Goal: Task Accomplishment & Management: Manage account settings

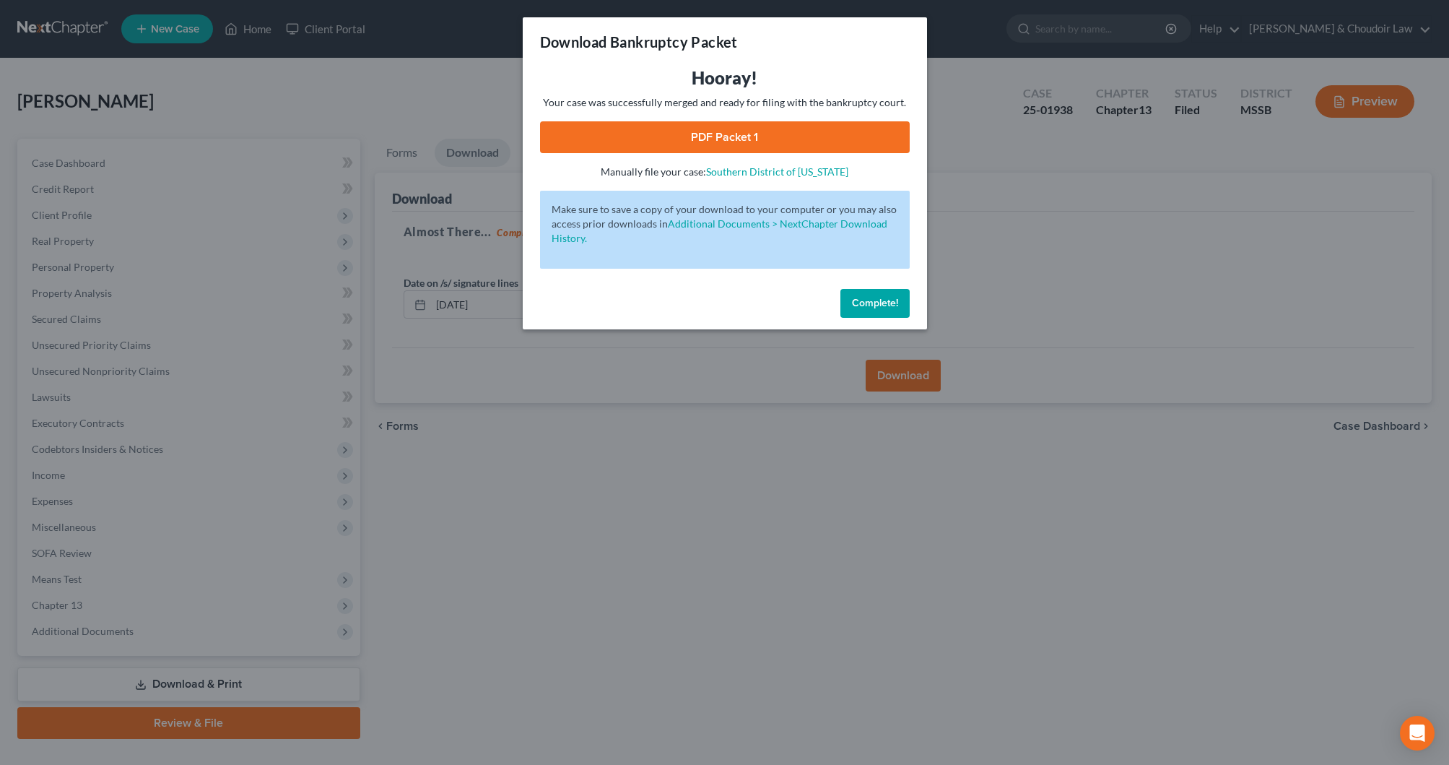
scroll to position [29, 0]
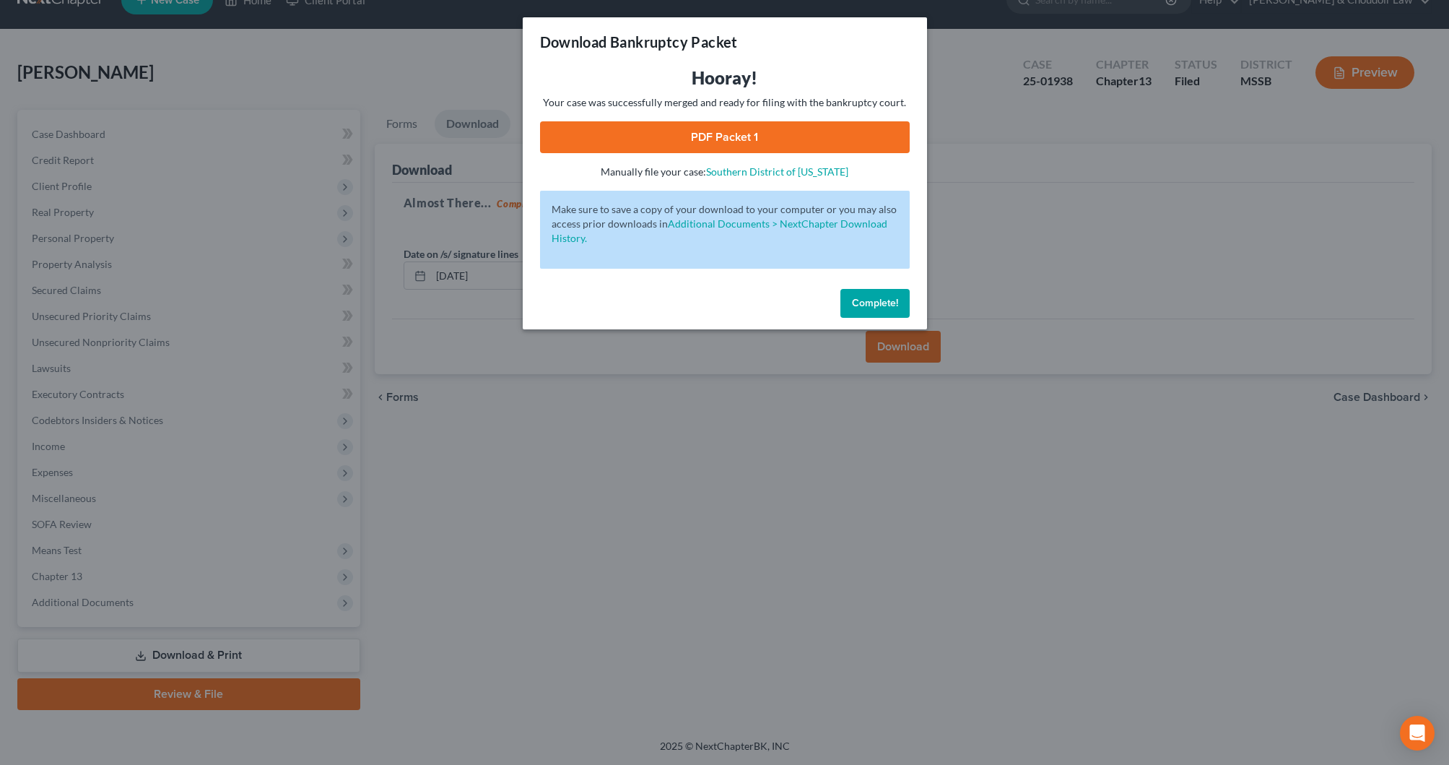
click at [885, 310] on button "Complete!" at bounding box center [874, 303] width 69 height 29
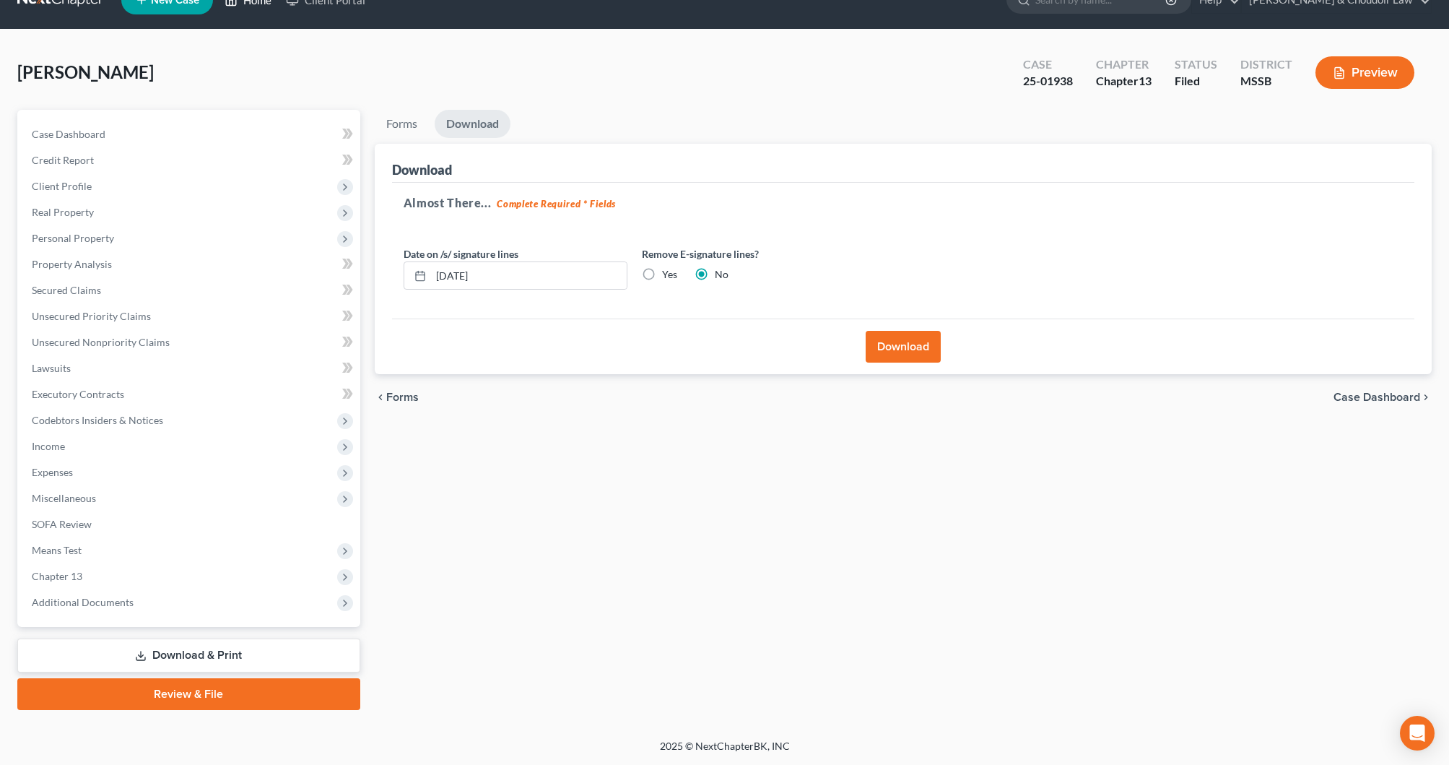
click at [258, 5] on link "Home" at bounding box center [247, 0] width 61 height 26
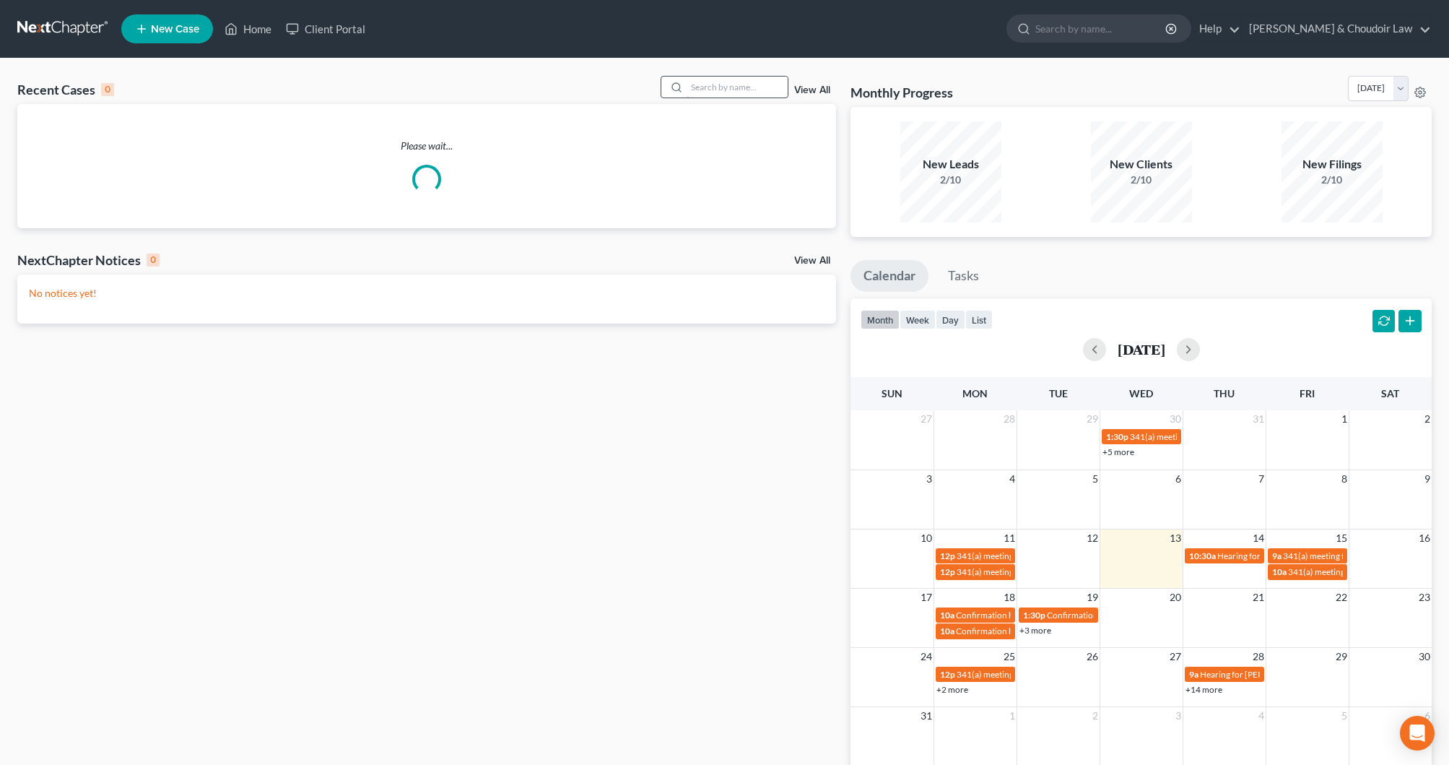
scroll to position [6, 0]
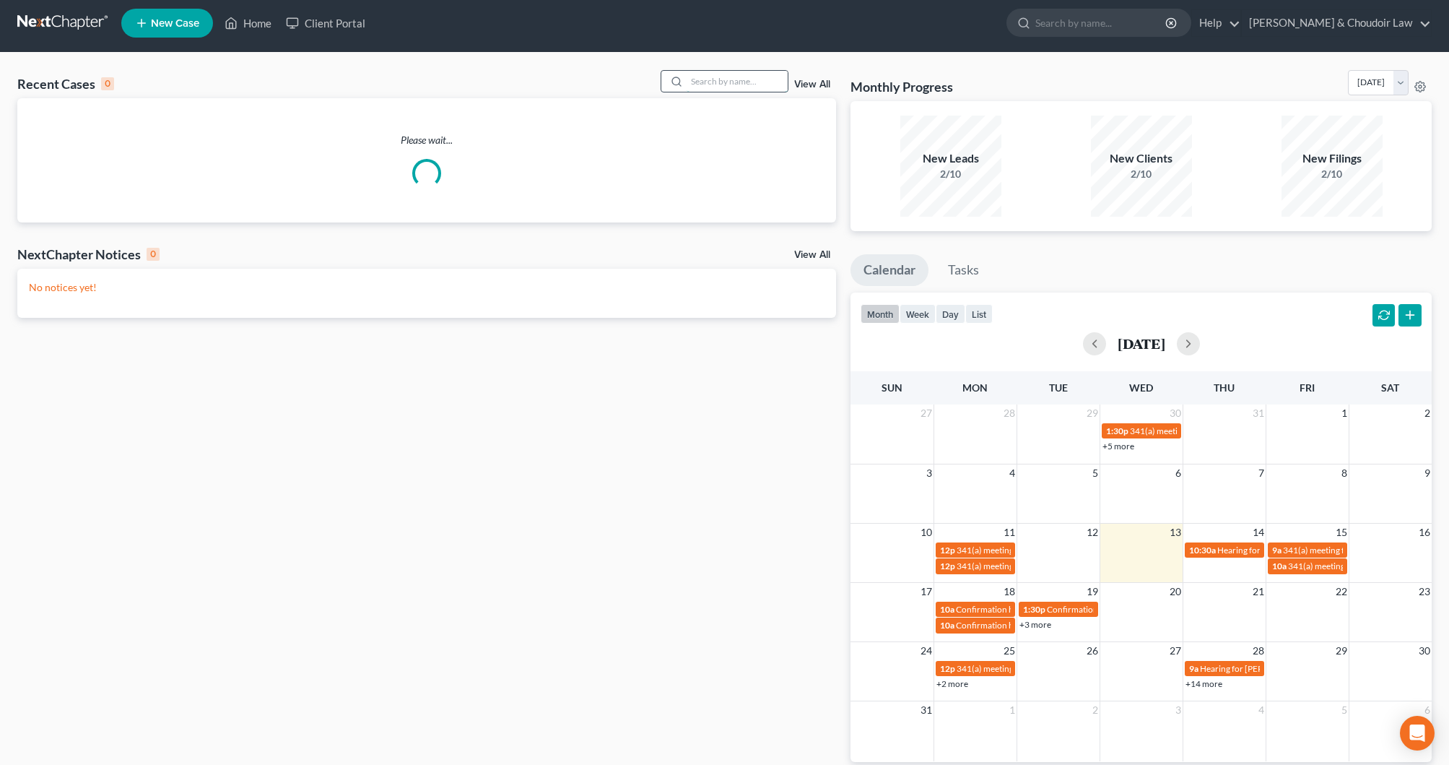
click at [723, 87] on input "search" at bounding box center [737, 81] width 101 height 21
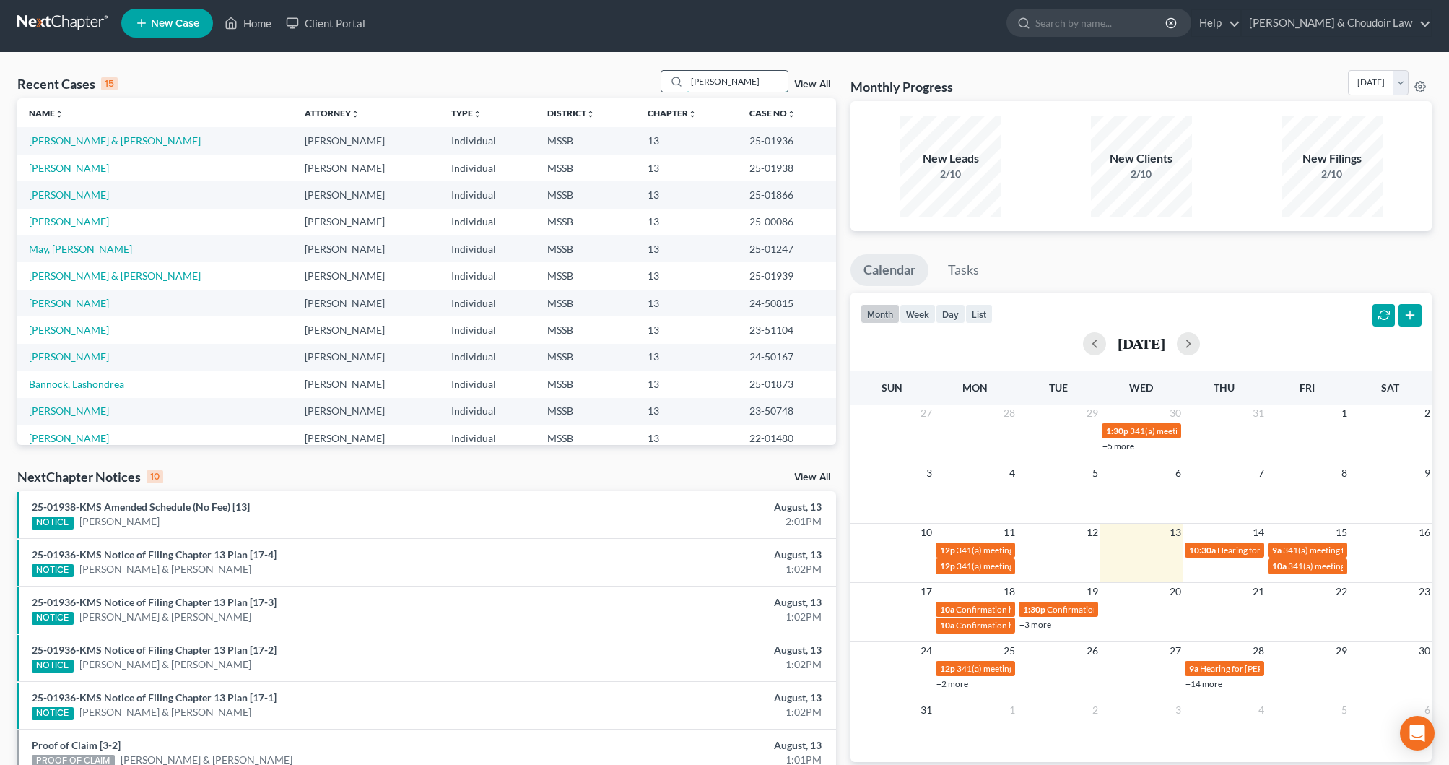
type input "[PERSON_NAME]"
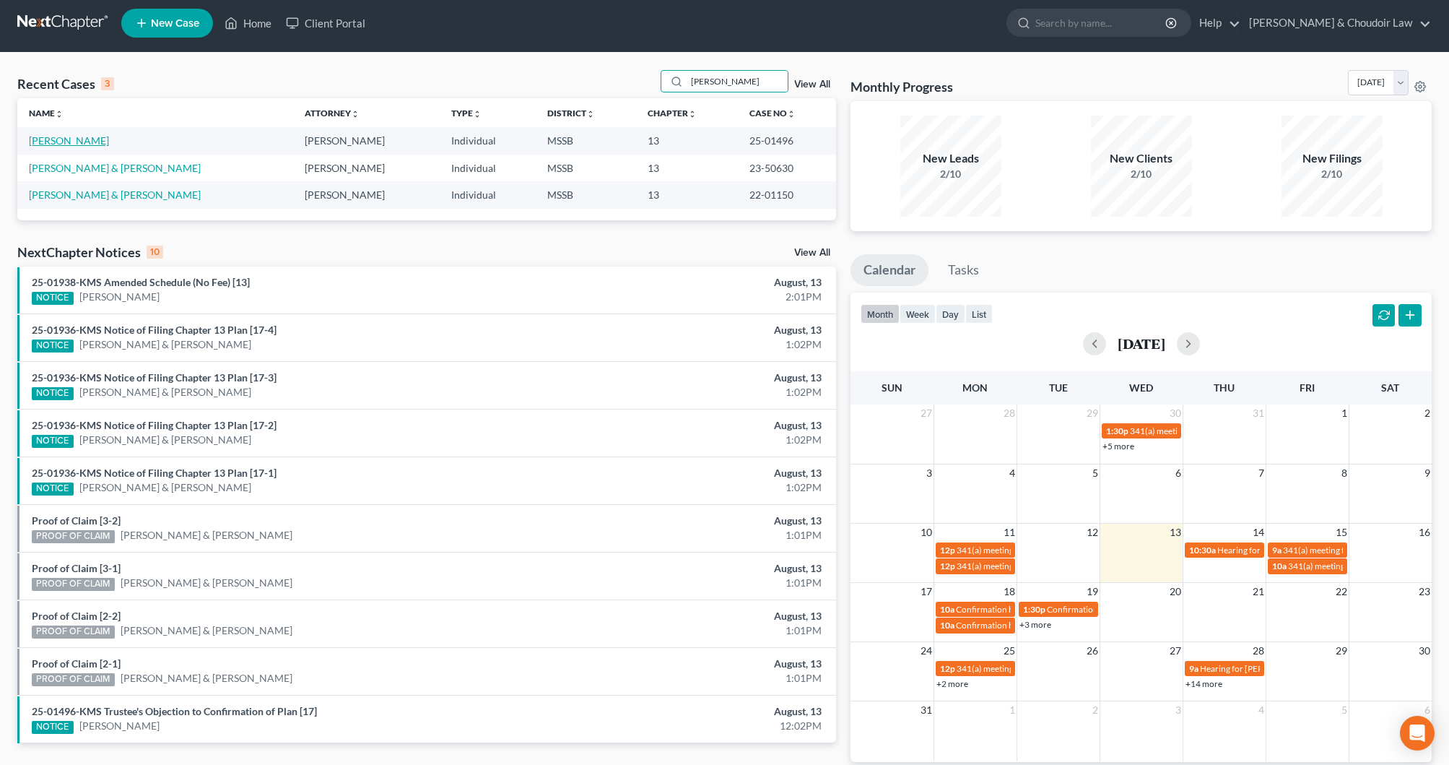
click at [95, 143] on link "[PERSON_NAME]" at bounding box center [69, 140] width 80 height 12
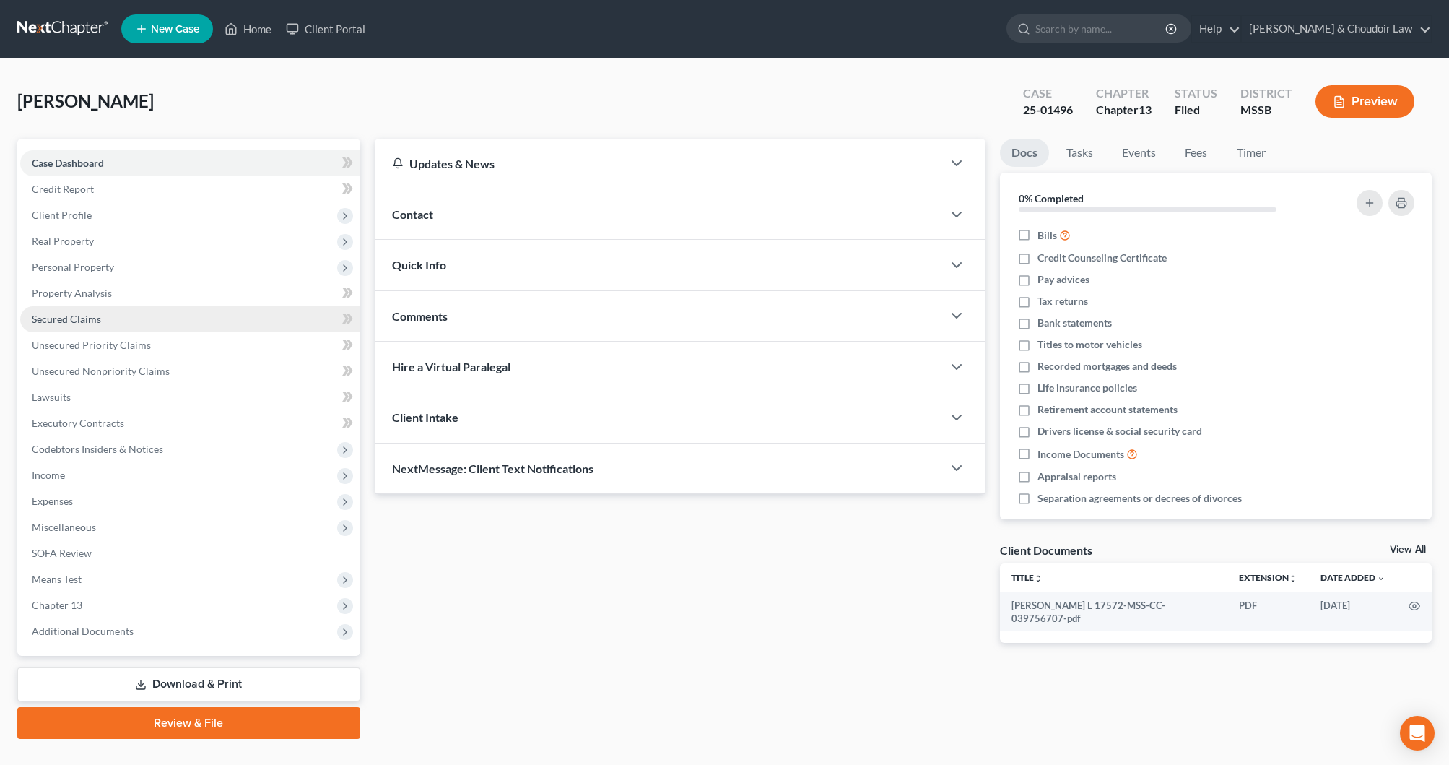
click at [96, 328] on link "Secured Claims" at bounding box center [190, 319] width 340 height 26
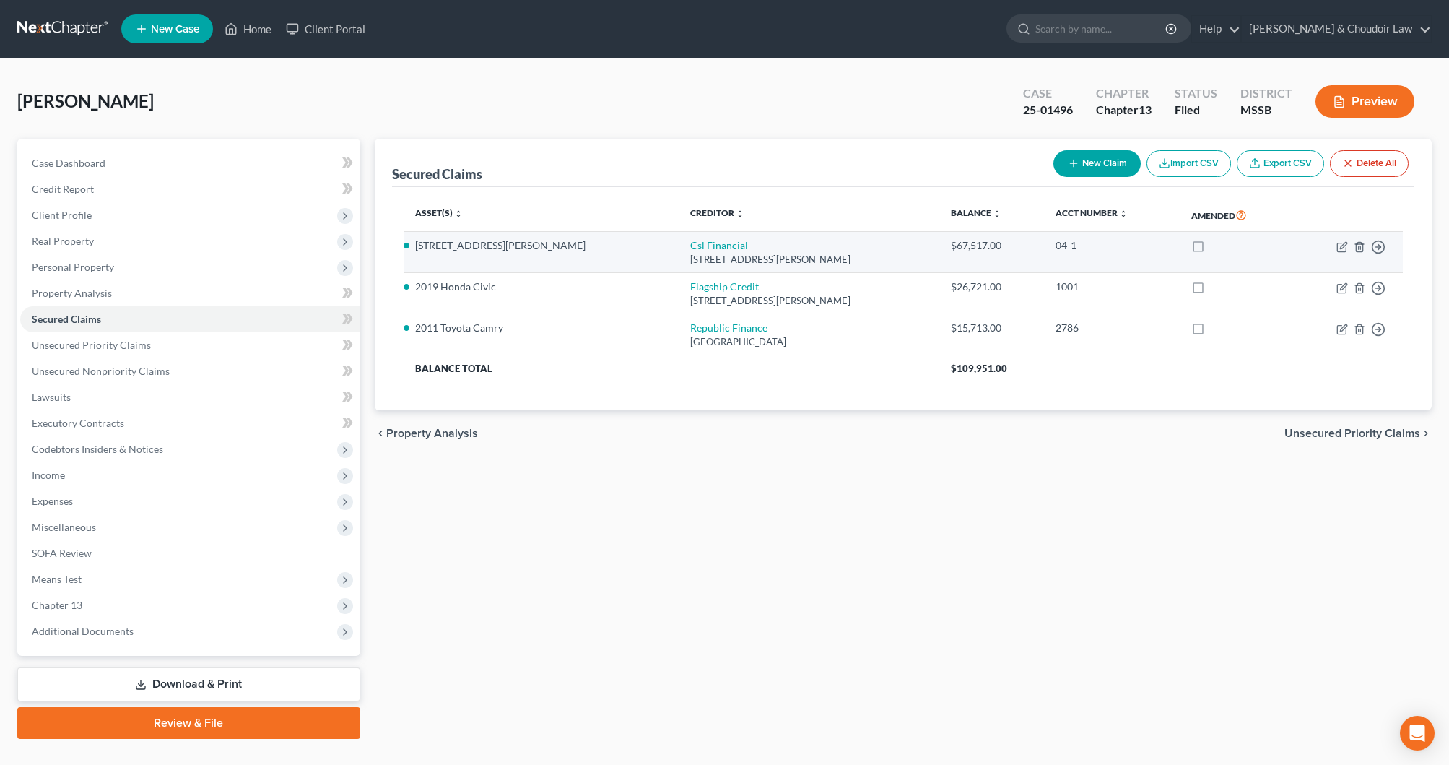
scroll to position [4, 0]
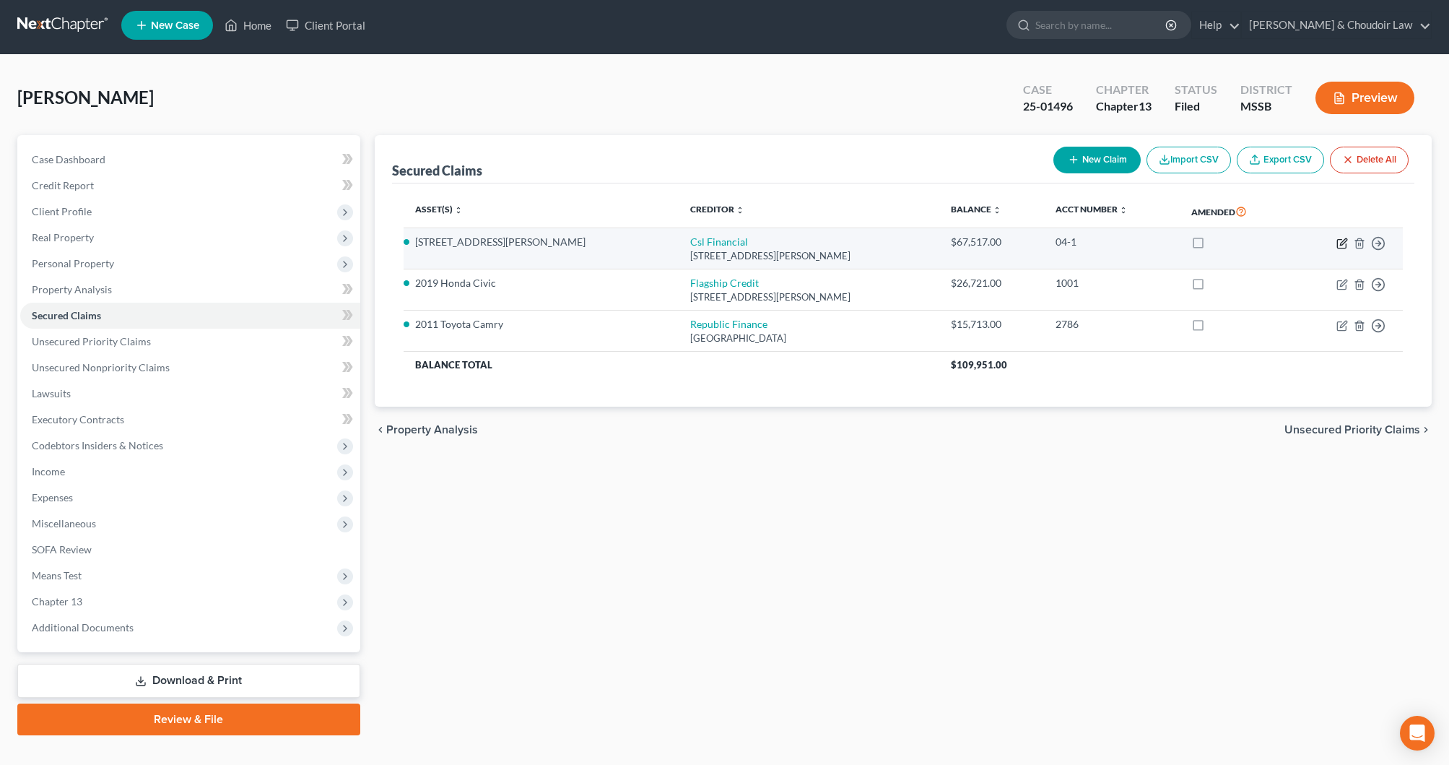
click at [1341, 243] on icon "button" at bounding box center [1342, 244] width 12 height 12
select select "0"
select select "2"
select select "0"
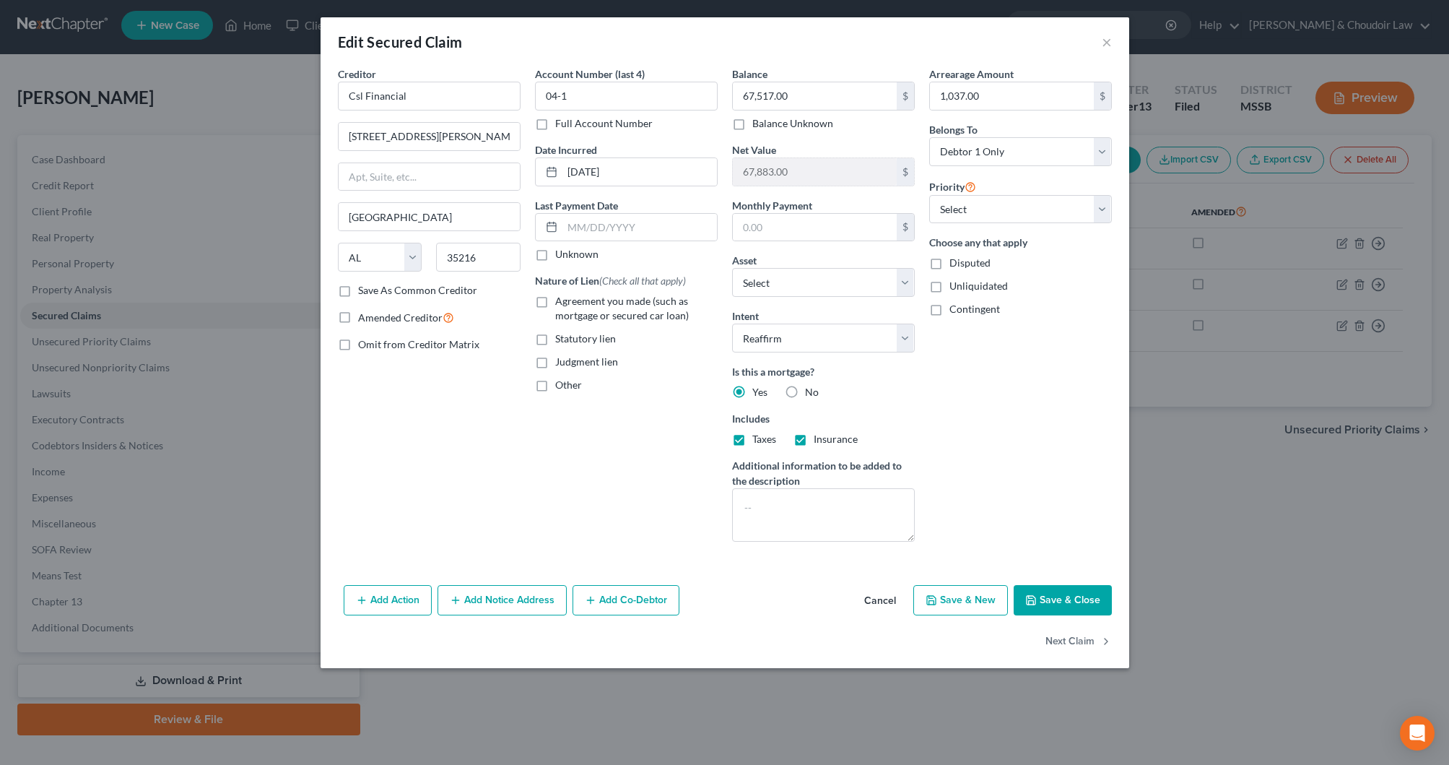
click at [1075, 588] on button "Save & Close" at bounding box center [1063, 600] width 98 height 30
select select "2"
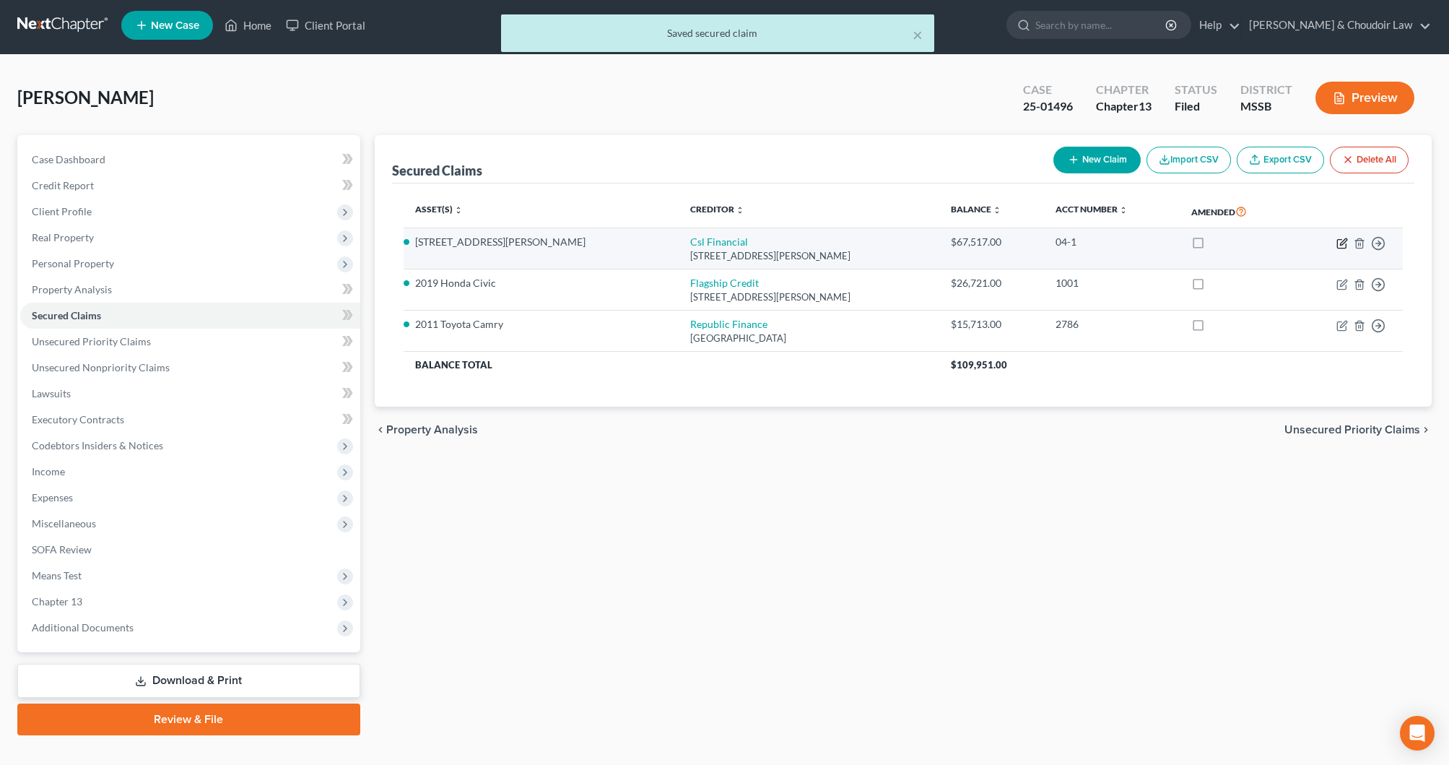
click at [1344, 240] on icon "button" at bounding box center [1342, 244] width 12 height 12
select select "0"
select select "2"
select select "0"
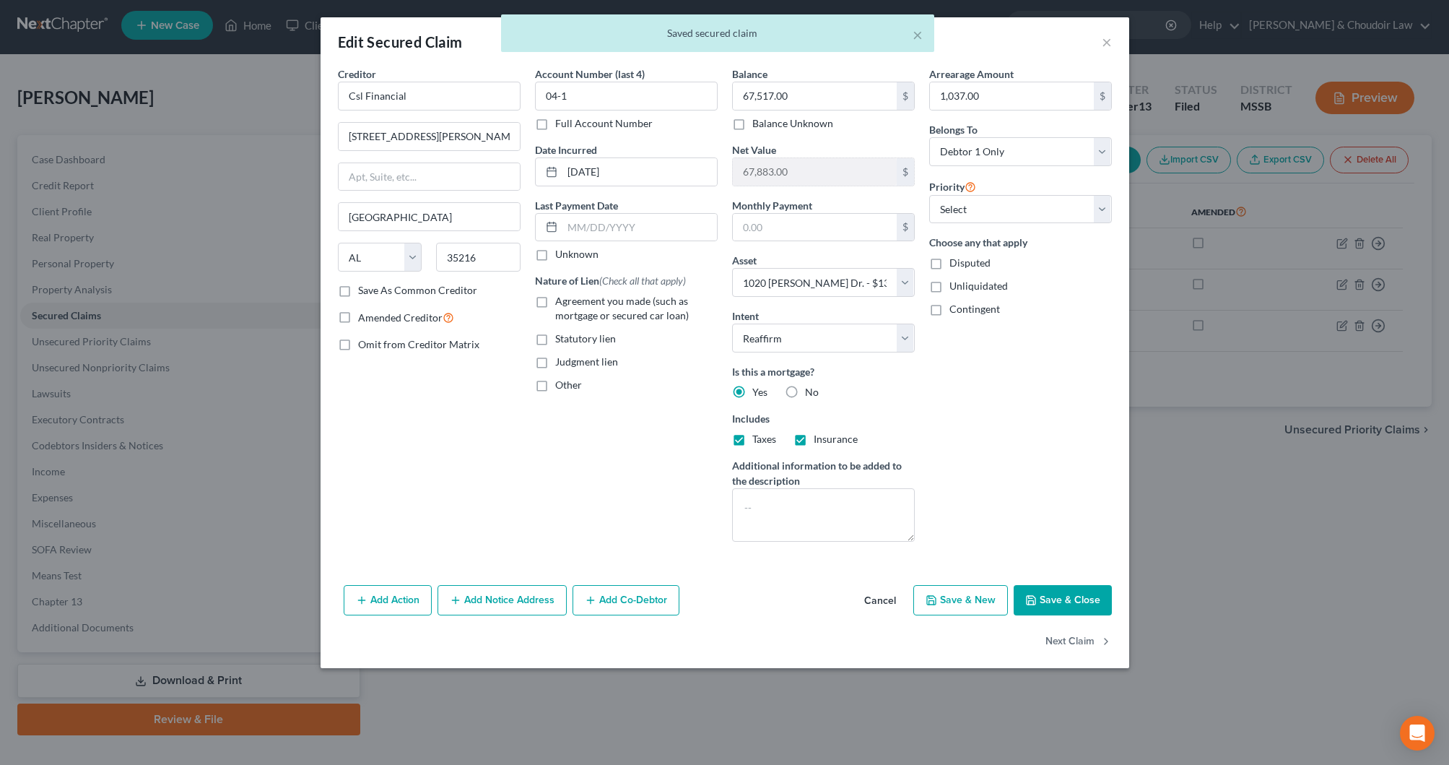
click at [1045, 599] on button "Save & Close" at bounding box center [1063, 600] width 98 height 30
select select
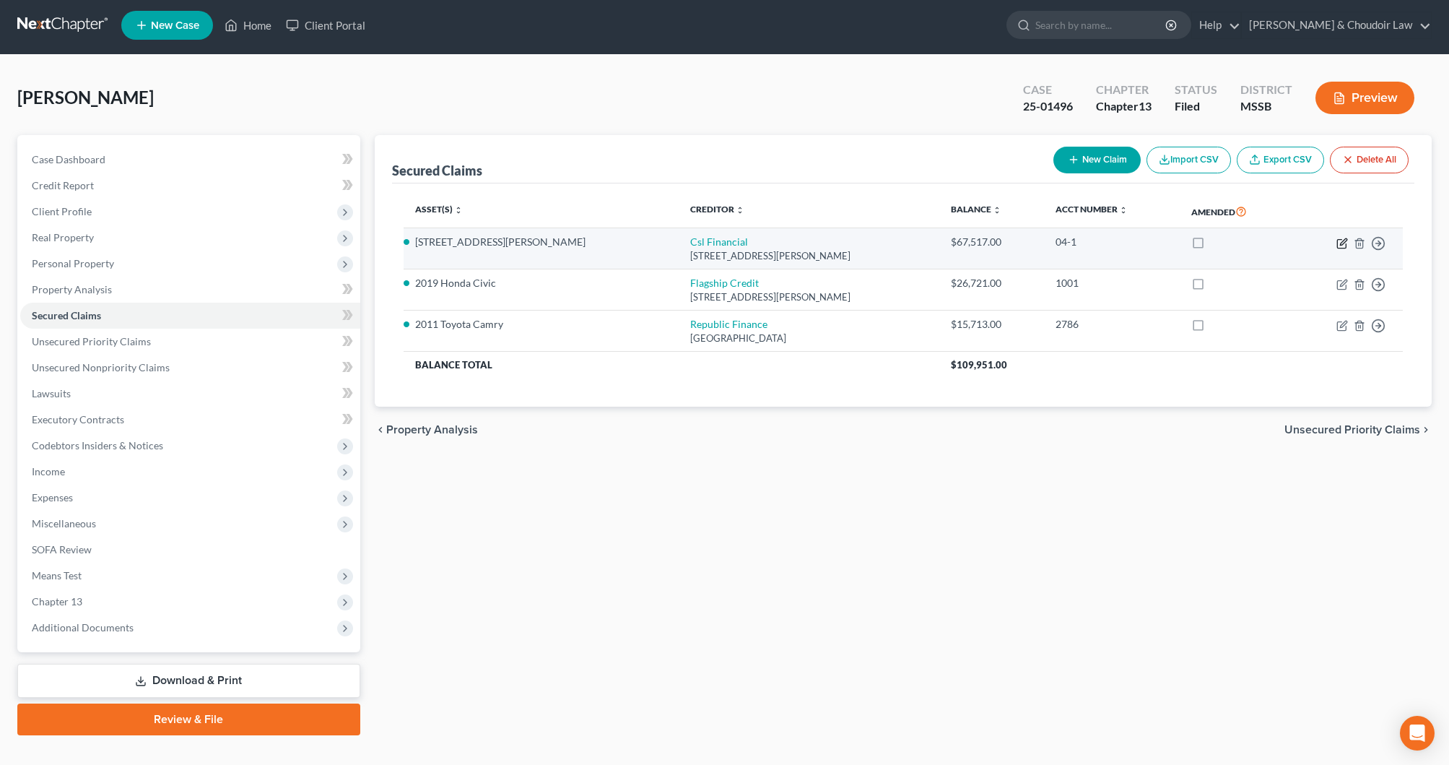
click at [1346, 242] on icon "button" at bounding box center [1342, 244] width 12 height 12
select select "0"
select select "2"
select select "0"
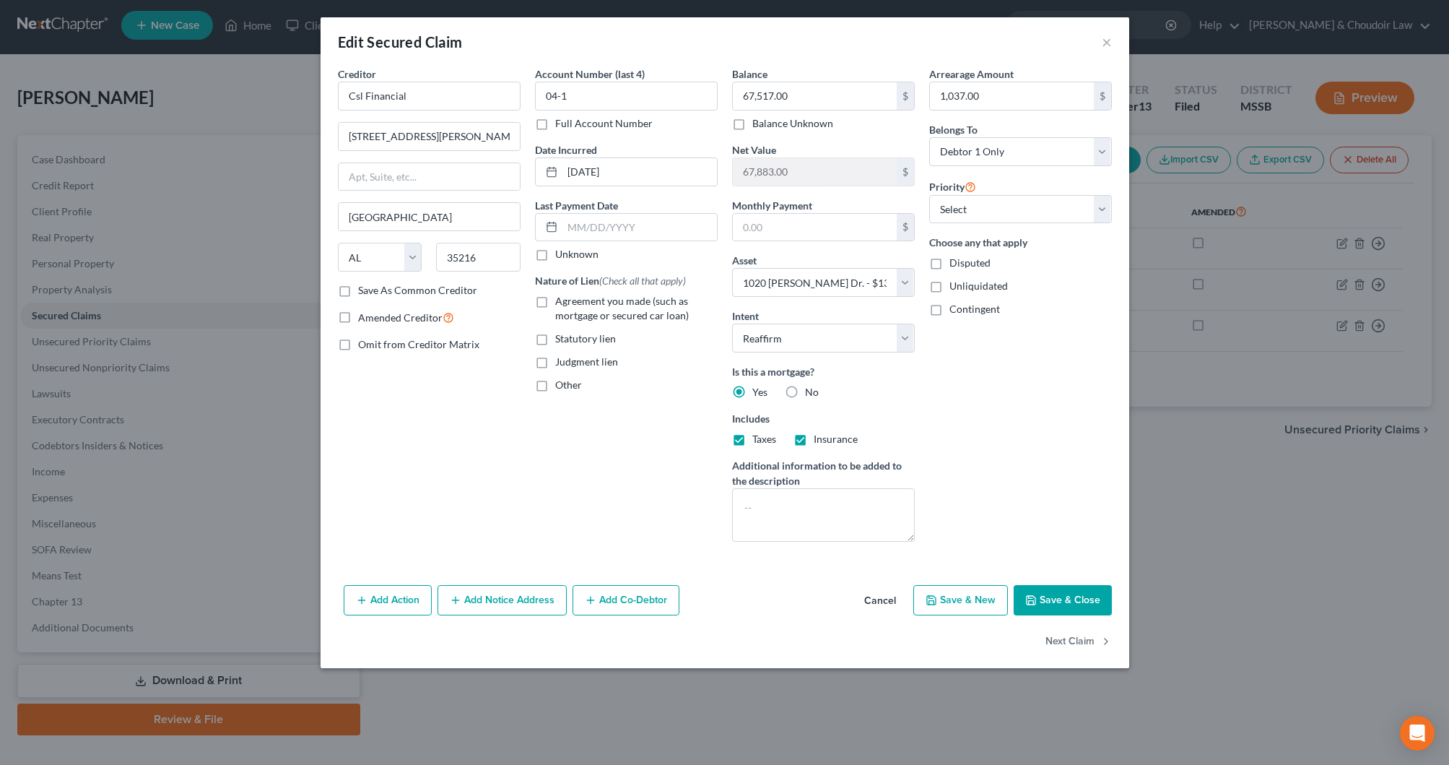
click at [1067, 596] on button "Save & Close" at bounding box center [1063, 600] width 98 height 30
select select
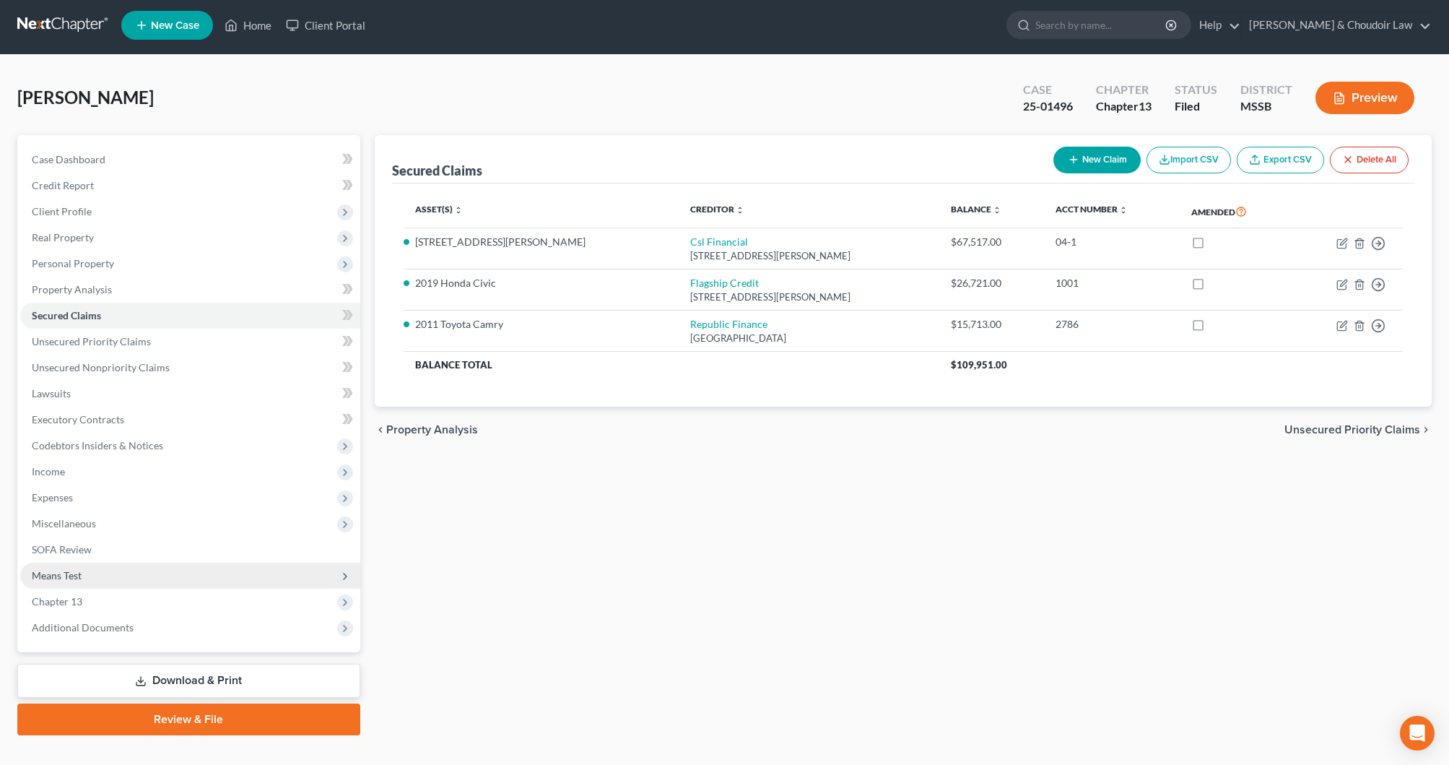
scroll to position [9, 0]
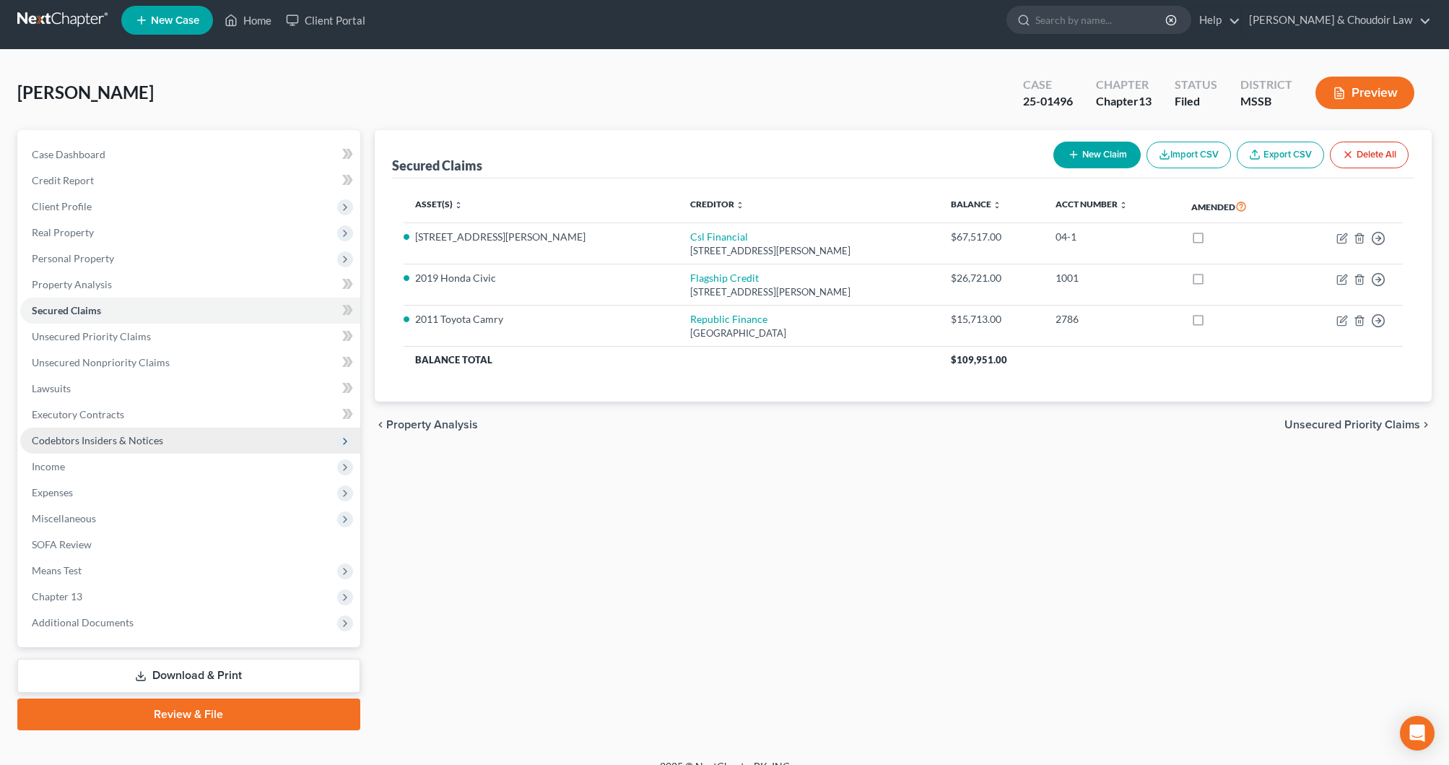
click at [92, 435] on span "Codebtors Insiders & Notices" at bounding box center [97, 440] width 131 height 12
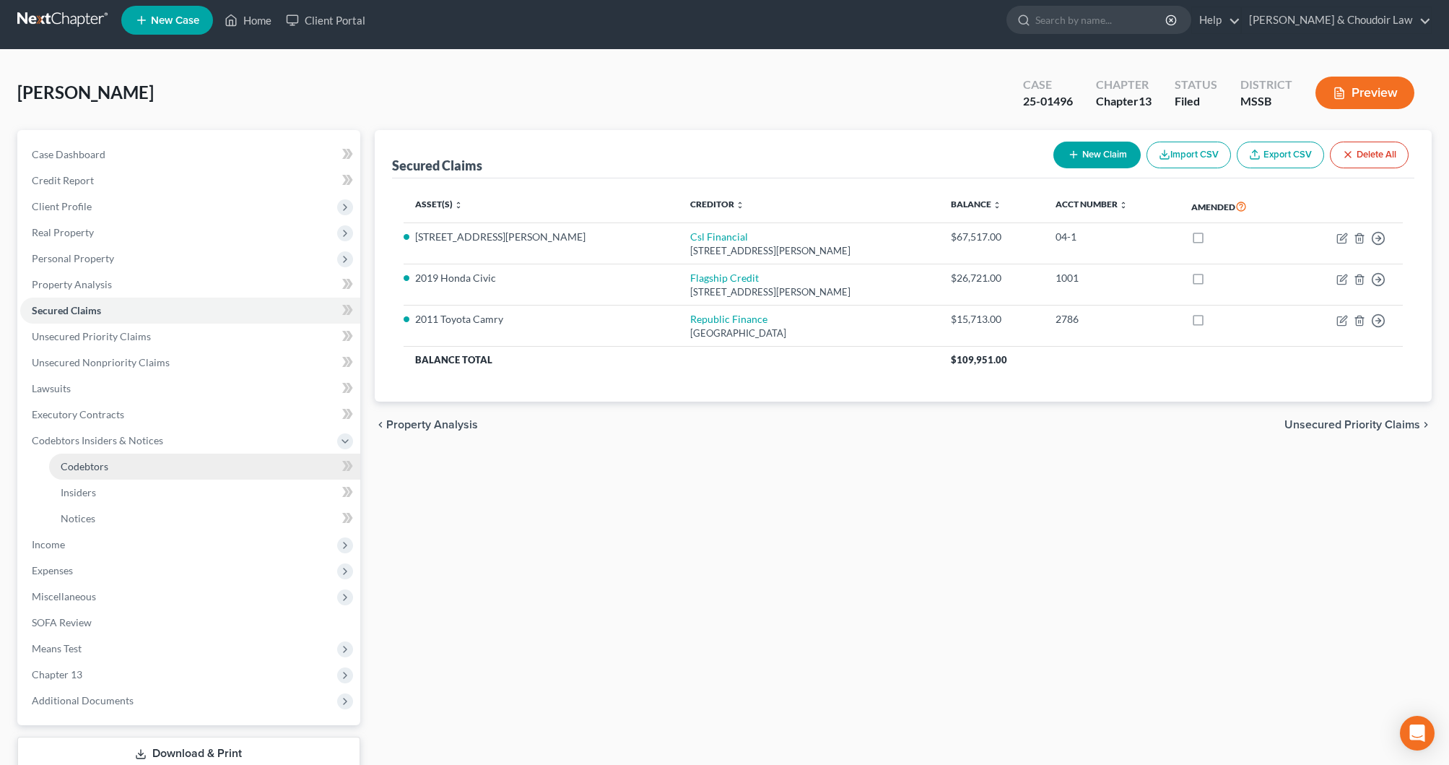
click at [92, 470] on span "Codebtors" at bounding box center [85, 466] width 48 height 12
